Goal: Information Seeking & Learning: Find specific fact

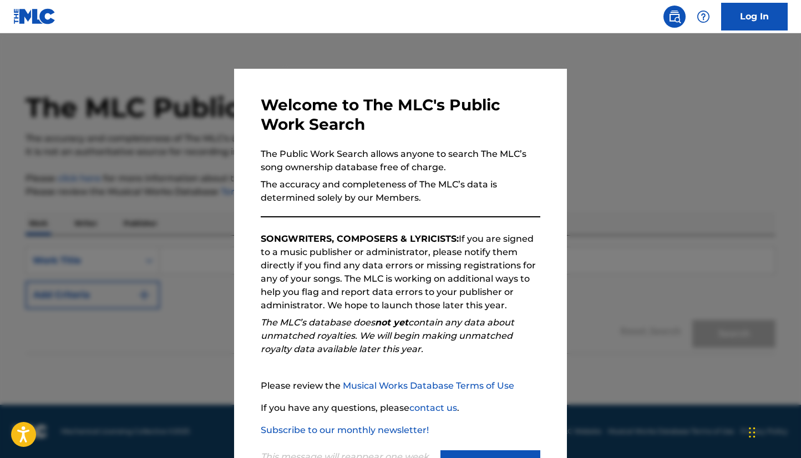
click at [565, 341] on div at bounding box center [400, 262] width 801 height 458
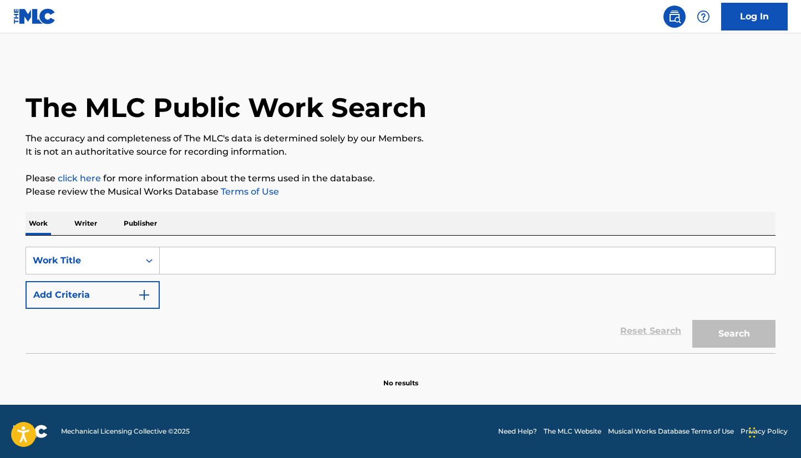
click at [214, 257] on input "Search Form" at bounding box center [467, 260] width 615 height 27
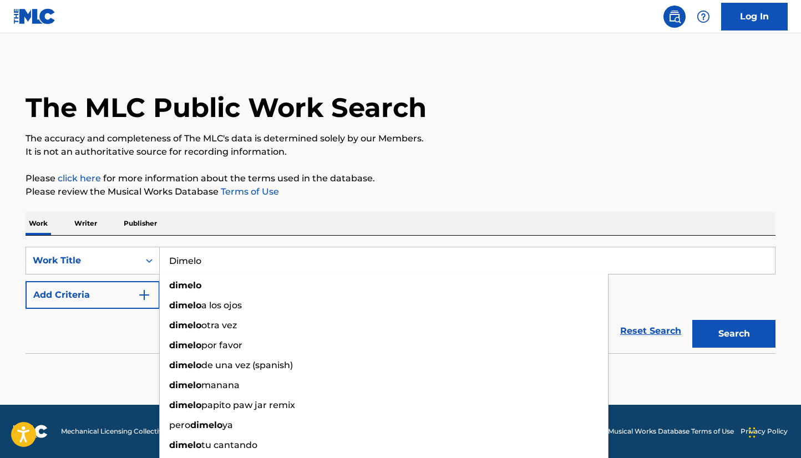
type input "Dimelo"
click at [692, 320] on button "Search" at bounding box center [733, 334] width 83 height 28
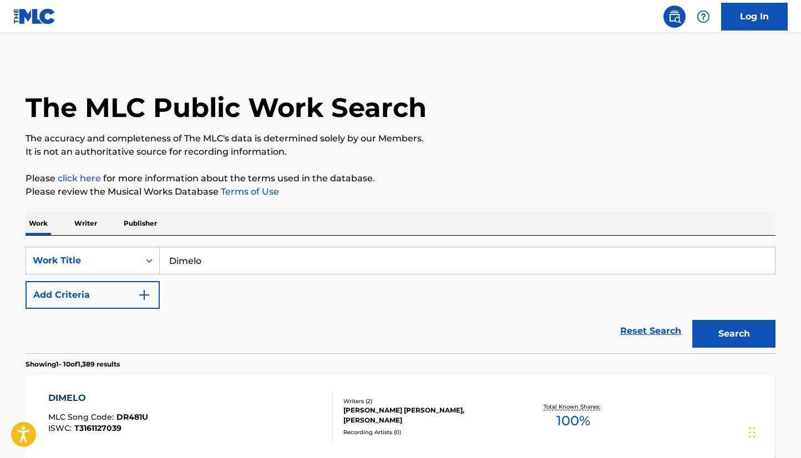
click at [143, 292] on img "Search Form" at bounding box center [144, 295] width 13 height 13
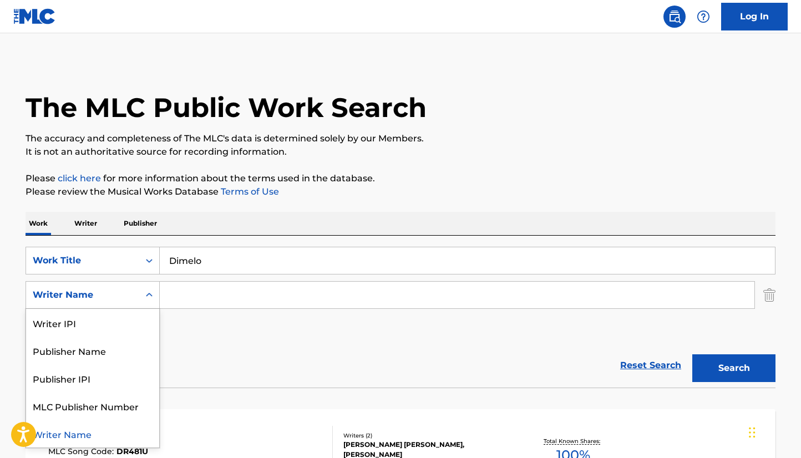
click at [151, 296] on icon "Search Form" at bounding box center [149, 295] width 11 height 11
click at [204, 295] on input "Search Form" at bounding box center [457, 295] width 595 height 27
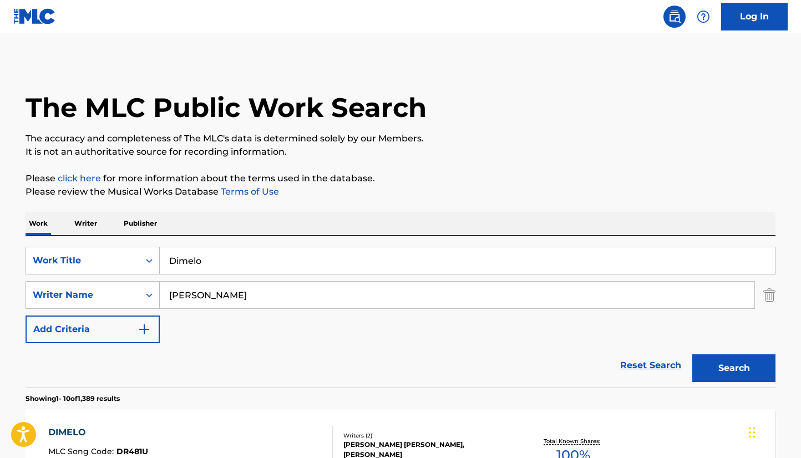
type input "[PERSON_NAME]"
click at [739, 370] on button "Search" at bounding box center [733, 369] width 83 height 28
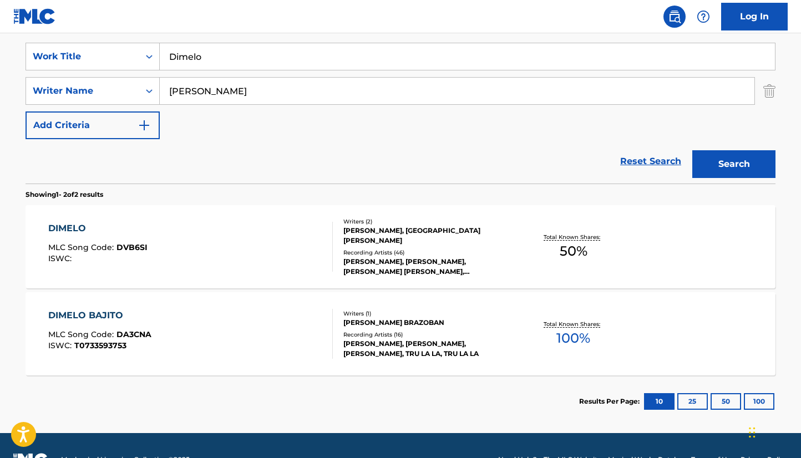
scroll to position [205, 0]
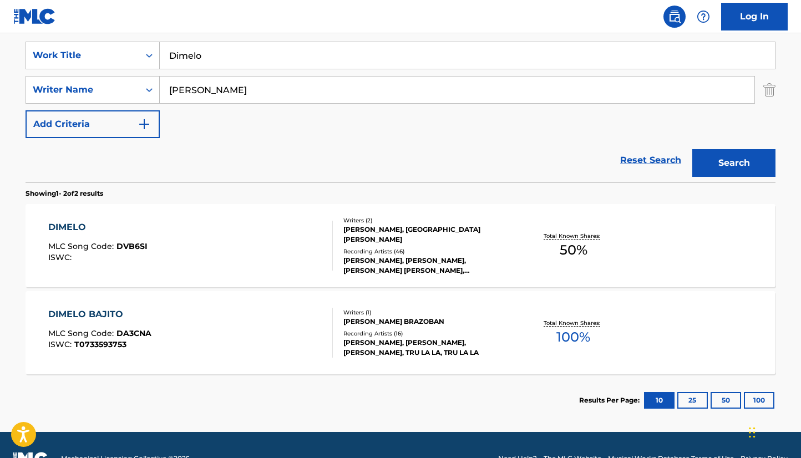
click at [74, 226] on div "DIMELO" at bounding box center [97, 227] width 99 height 13
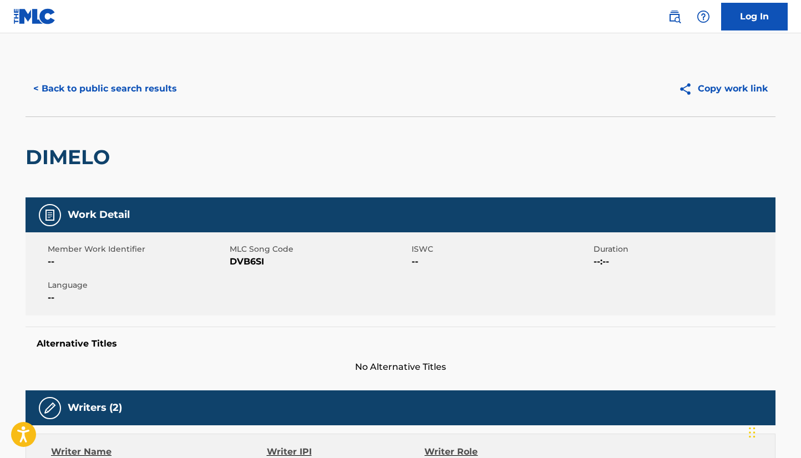
drag, startPoint x: 801, startPoint y: 156, endPoint x: 803, endPoint y: 185, distance: 28.9
click at [801, 185] on html "Accessibility Screen-Reader Guide, Feedback, and Issue Reporting | New window C…" at bounding box center [400, 229] width 801 height 458
click at [747, 9] on link "Log In" at bounding box center [754, 17] width 67 height 28
